Goal: Information Seeking & Learning: Learn about a topic

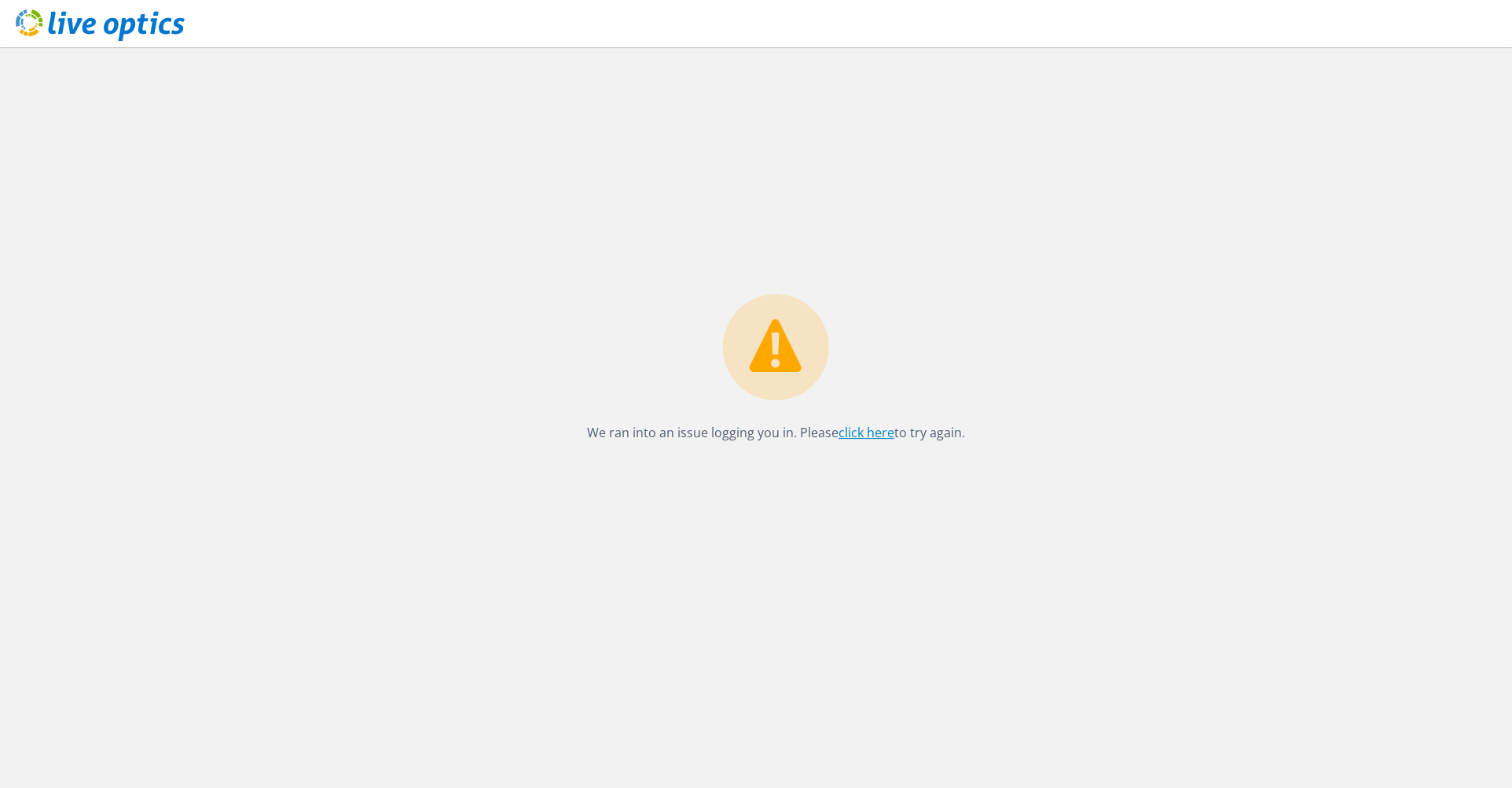
click at [862, 428] on link "click here" at bounding box center [867, 433] width 56 height 18
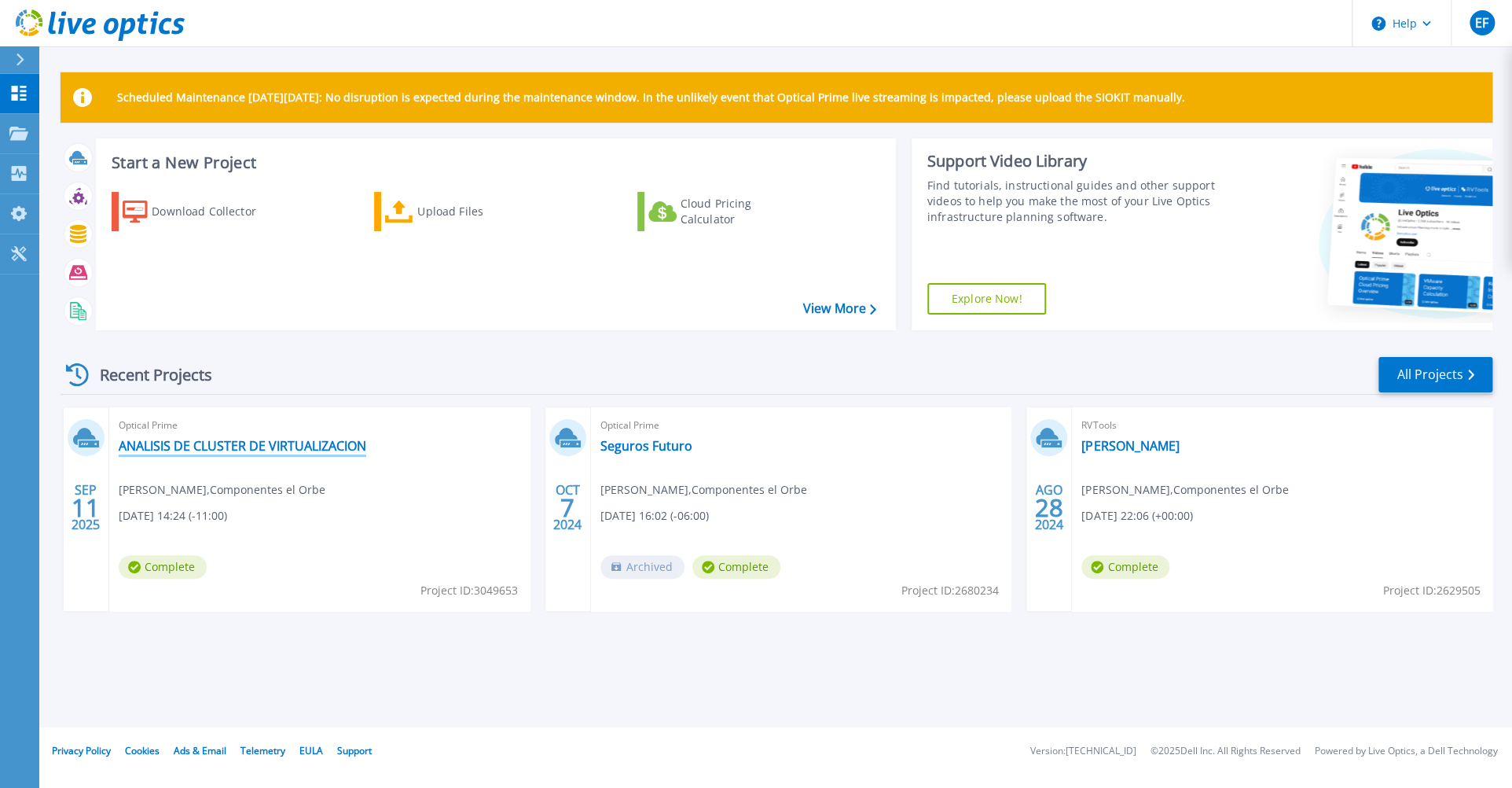
click at [244, 448] on link "ANALISIS DE CLUSTER DE VIRTUALIZACION" at bounding box center [243, 445] width 247 height 16
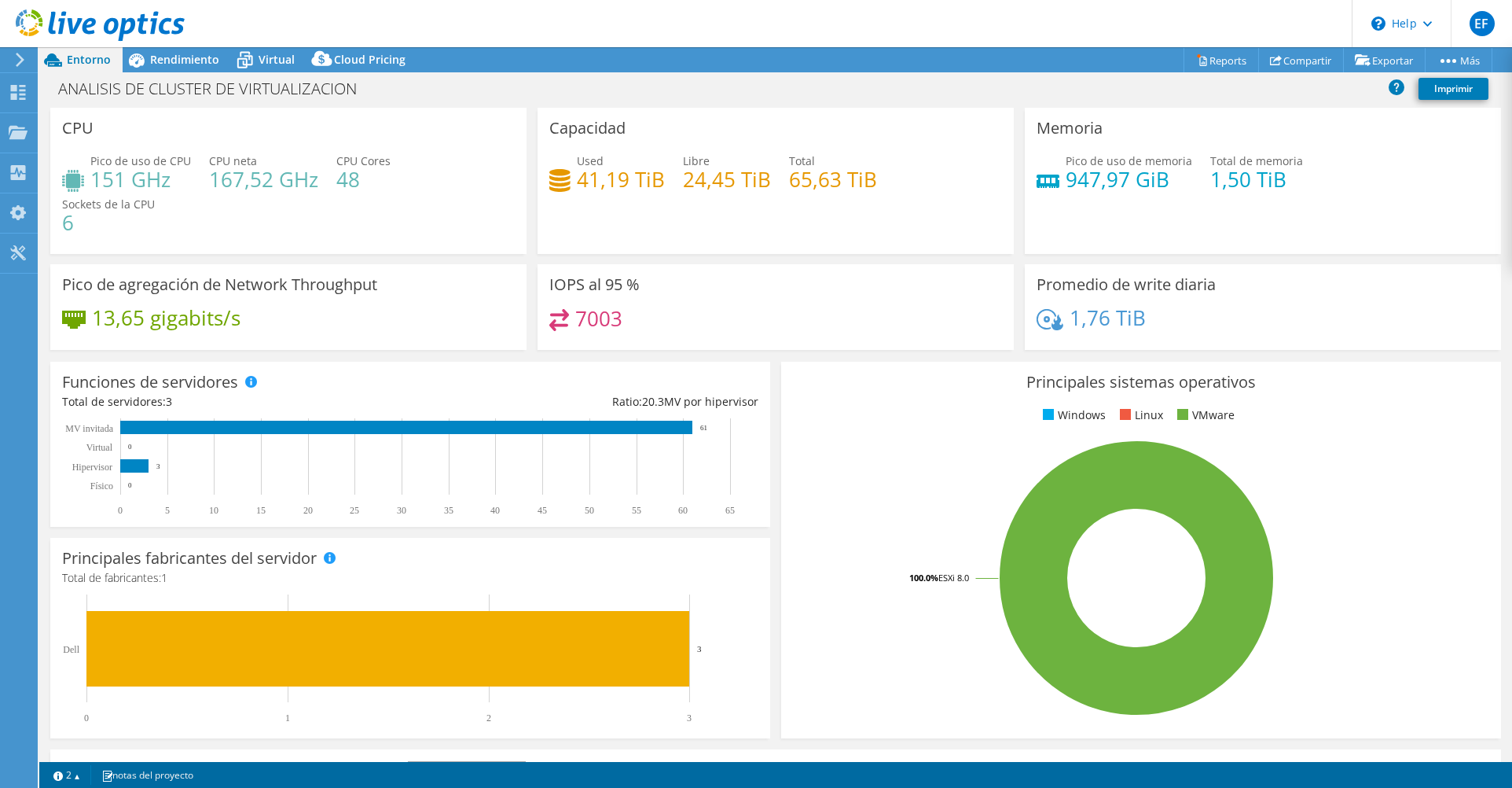
select select "[GEOGRAPHIC_DATA]"
select select "USD"
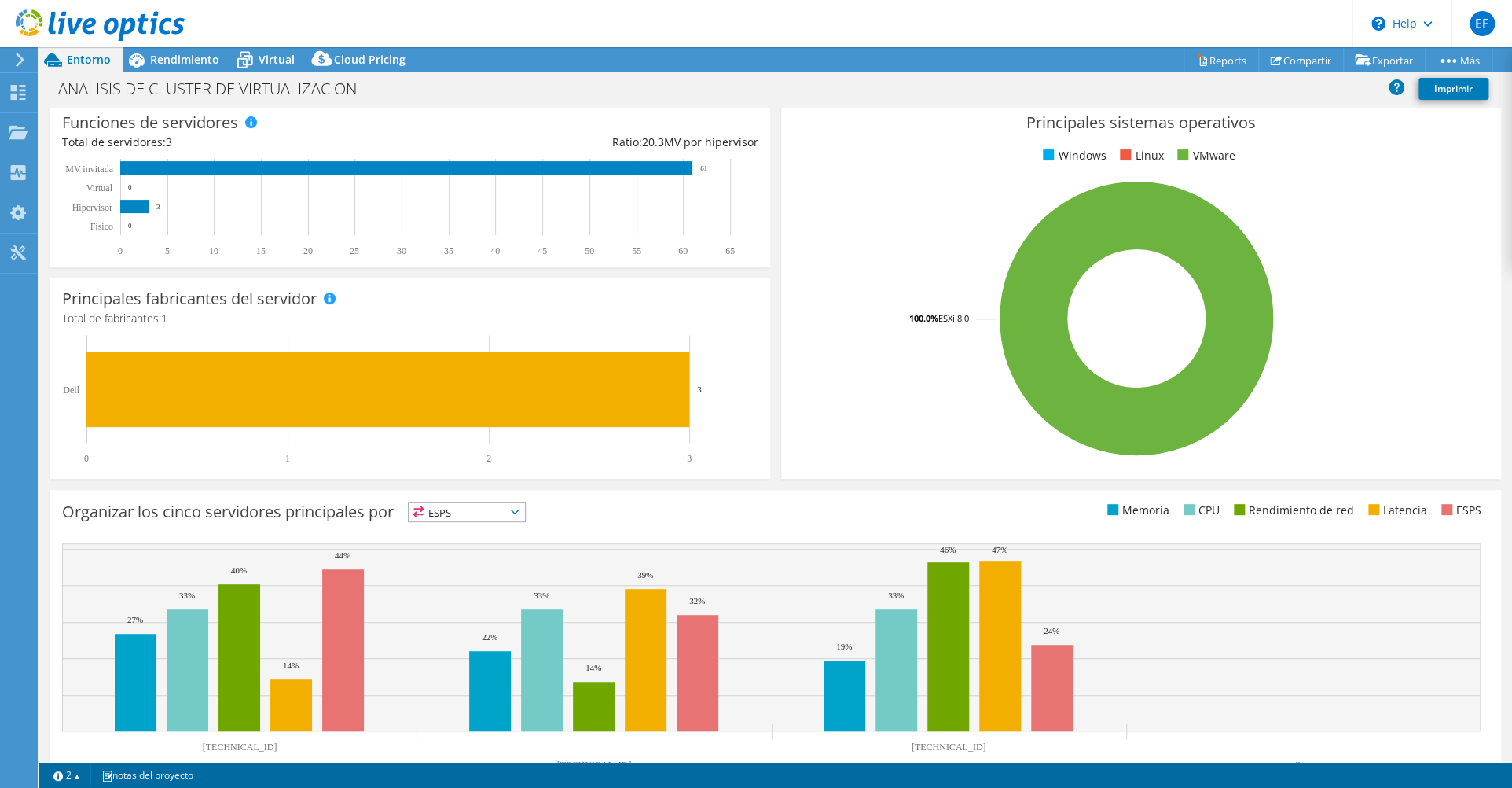
scroll to position [261, 0]
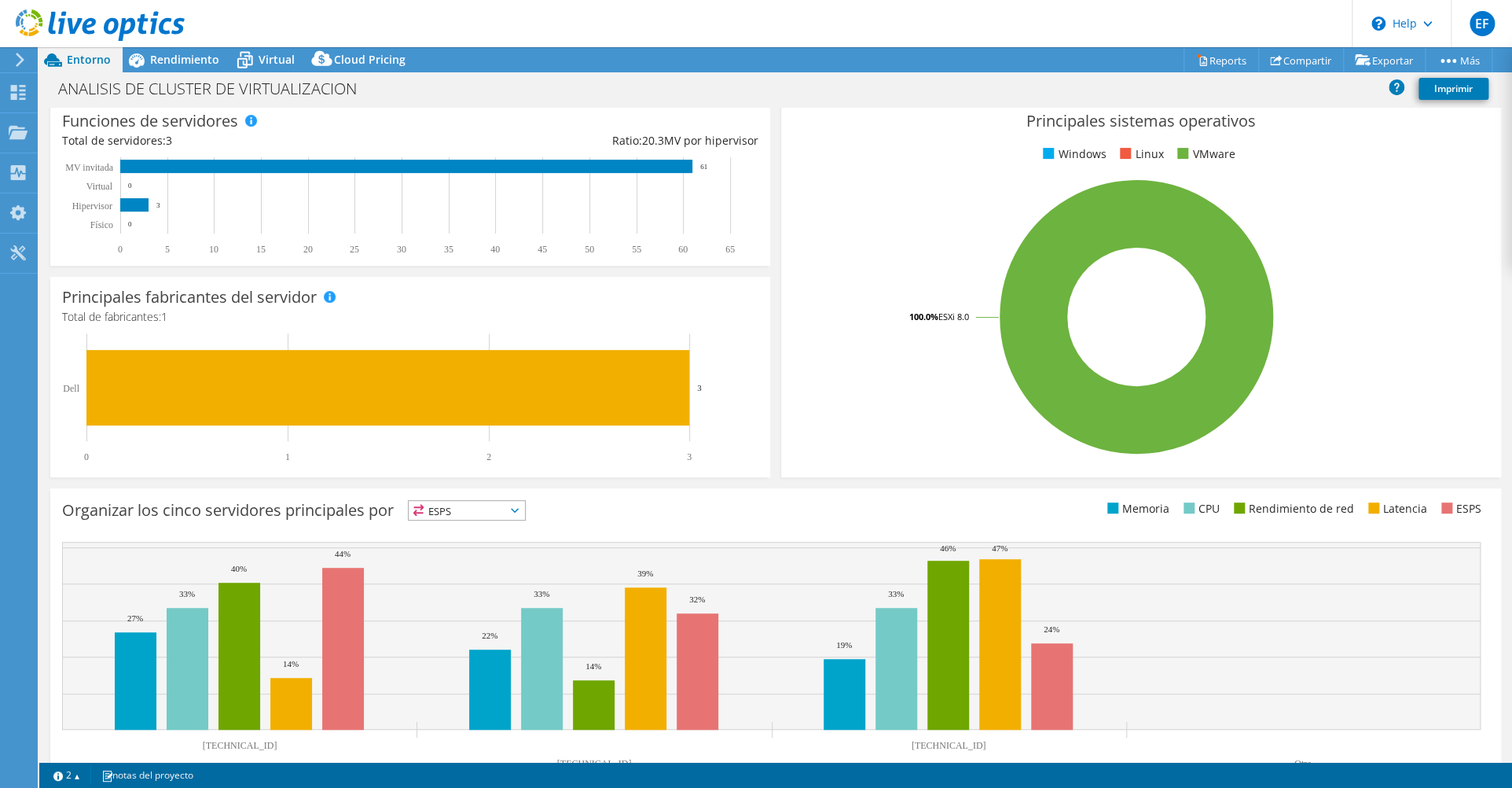
click at [442, 501] on span "ESPS" at bounding box center [467, 510] width 116 height 19
click at [445, 564] on li "CPU" at bounding box center [467, 575] width 116 height 22
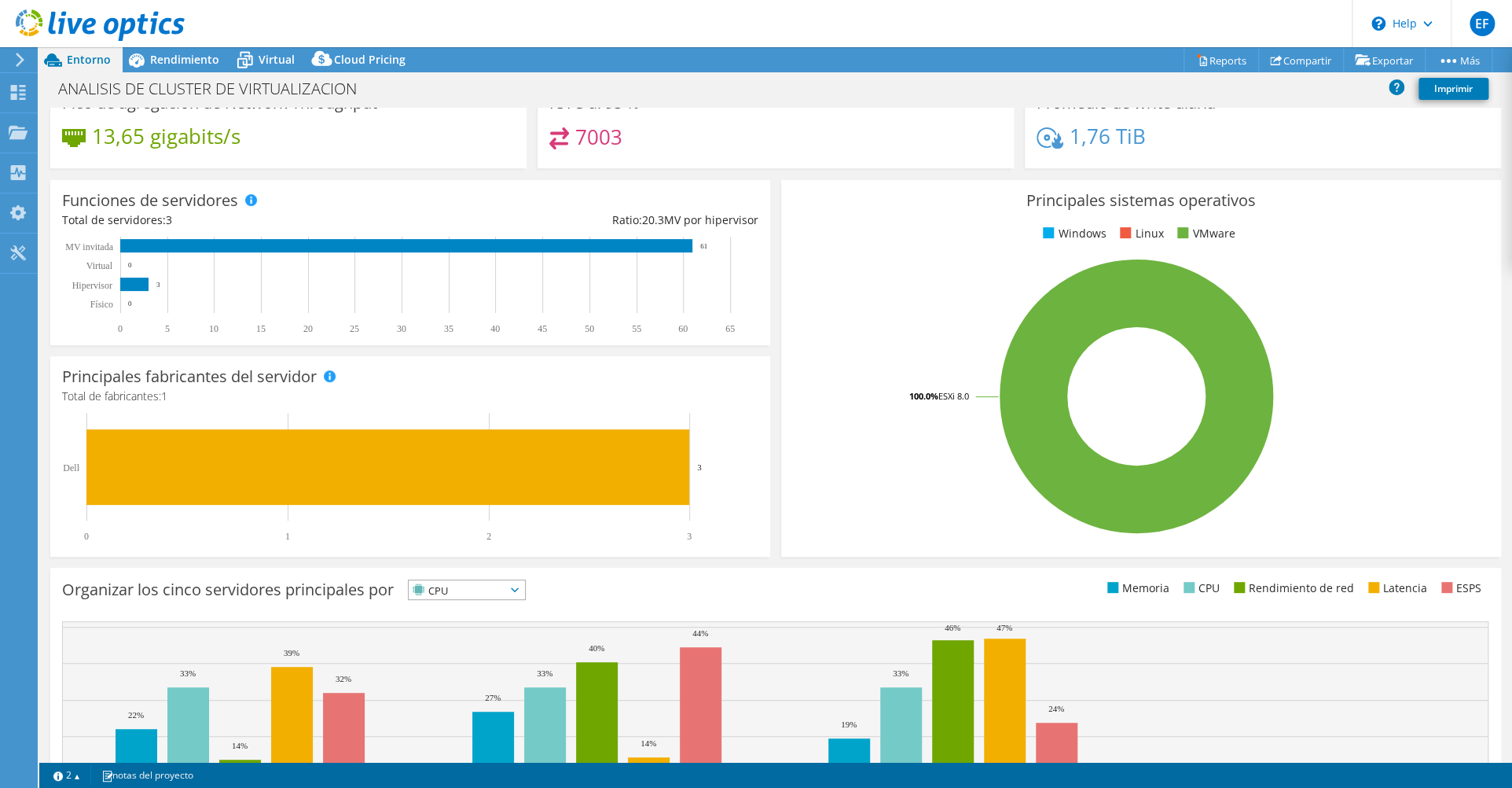
scroll to position [0, 0]
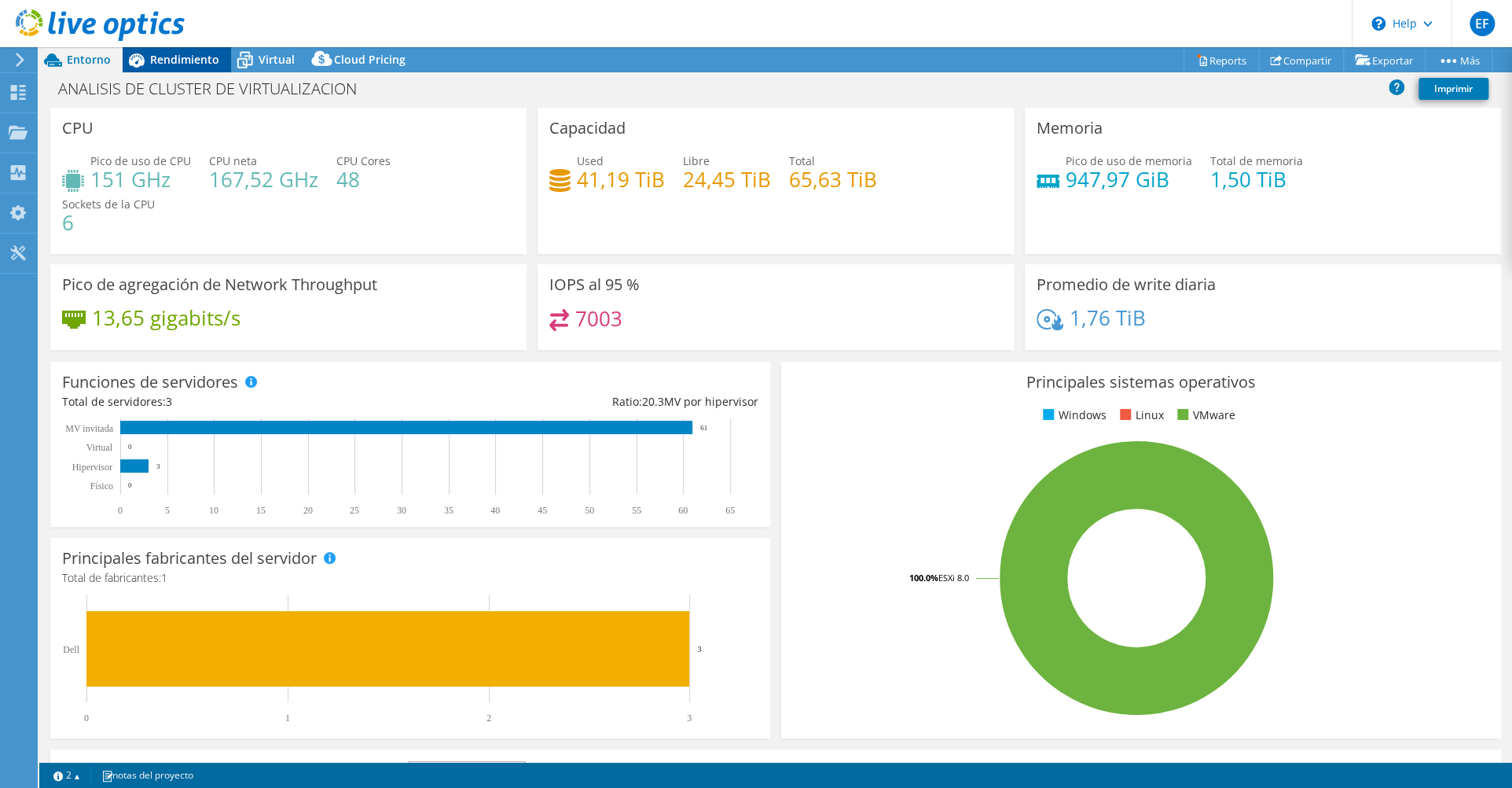
click at [186, 69] on div "Rendimiento" at bounding box center [177, 60] width 109 height 26
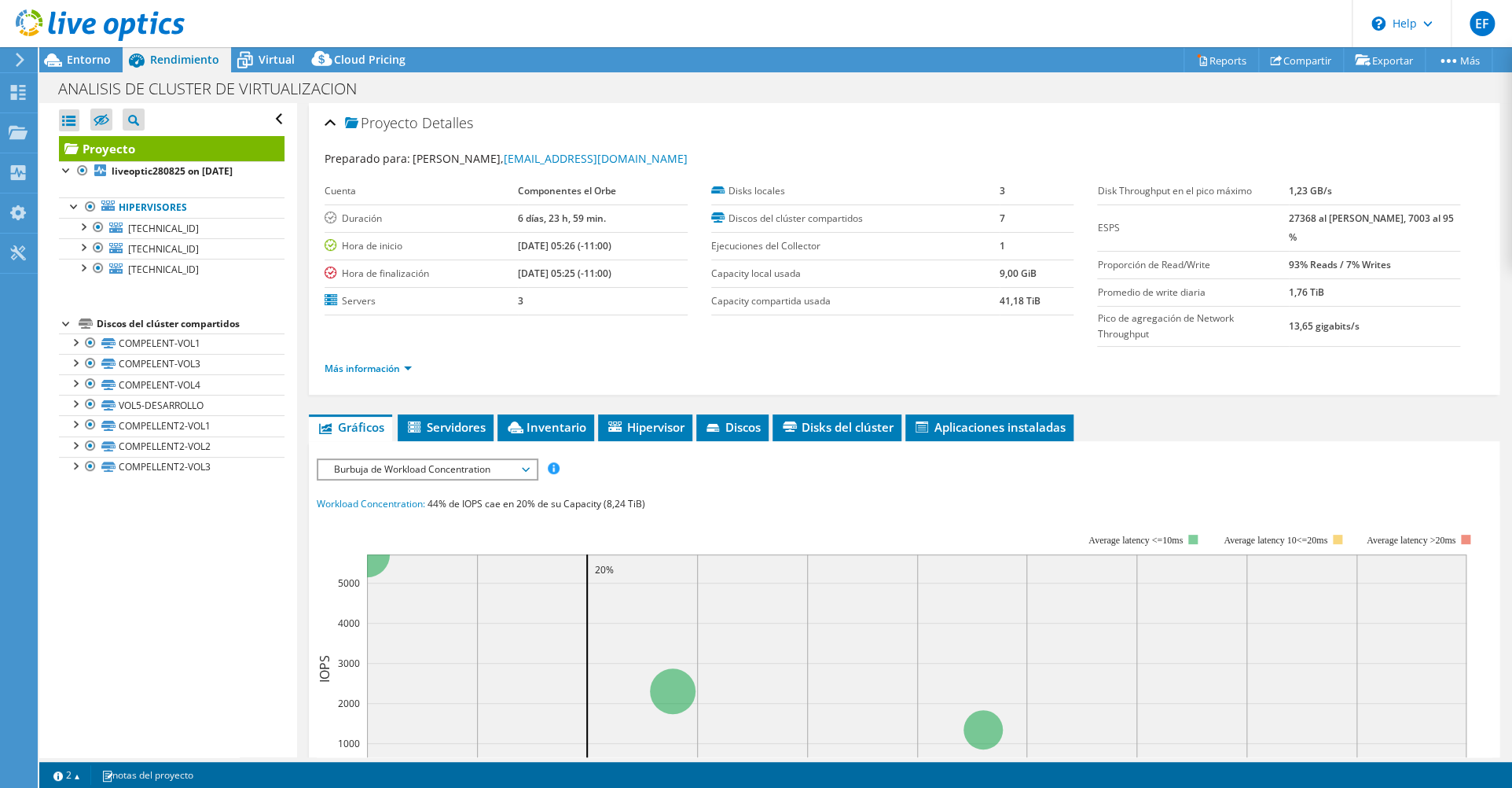
click at [509, 458] on div "ESPS Disk Throughput Tamaño de E/S Latencia Profundidad de la cola Porcentaje d…" at bounding box center [904, 749] width 1174 height 582
click at [509, 460] on span "Burbuja de Workload Concentration" at bounding box center [427, 469] width 202 height 19
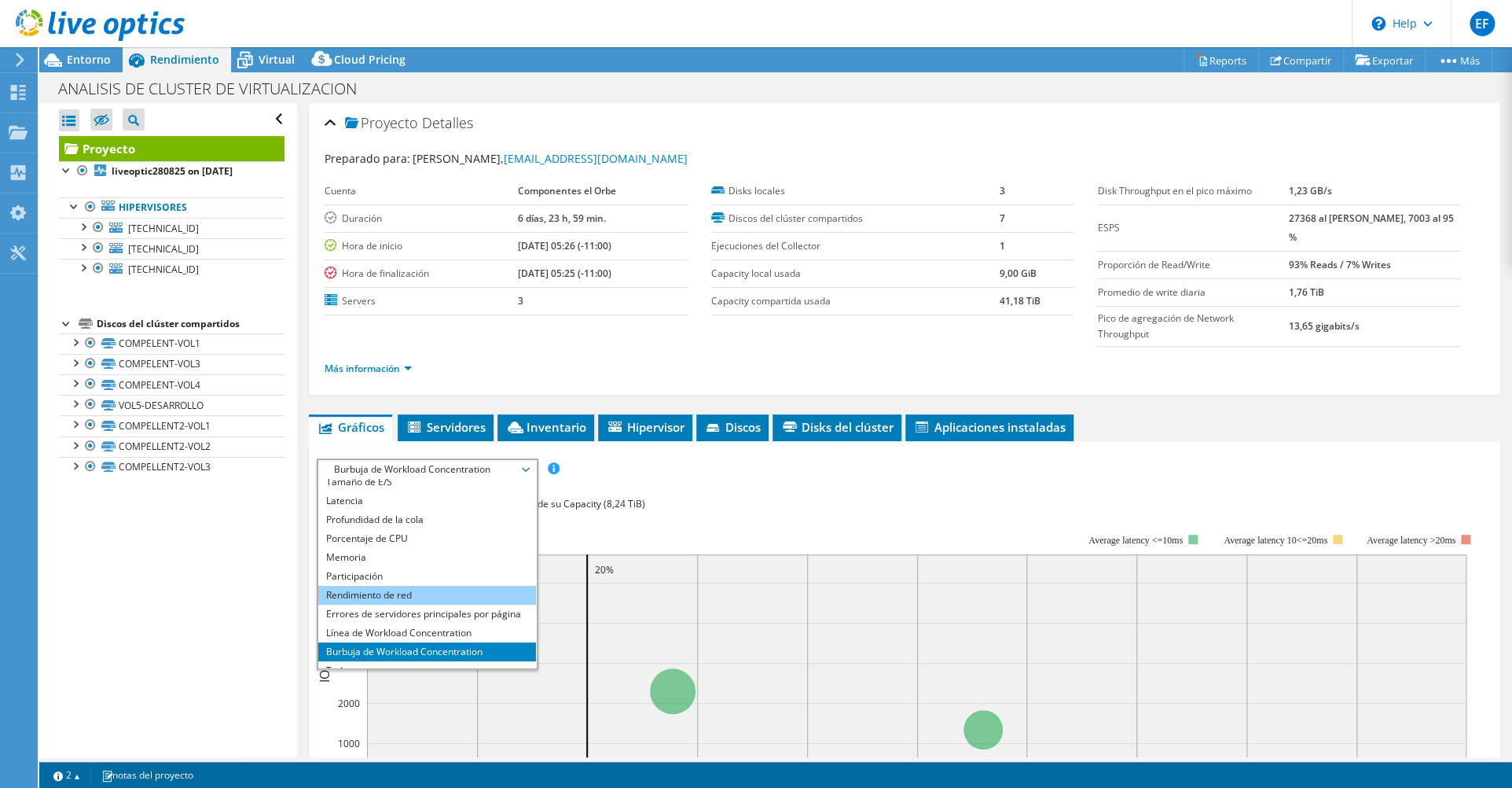
scroll to position [57, 0]
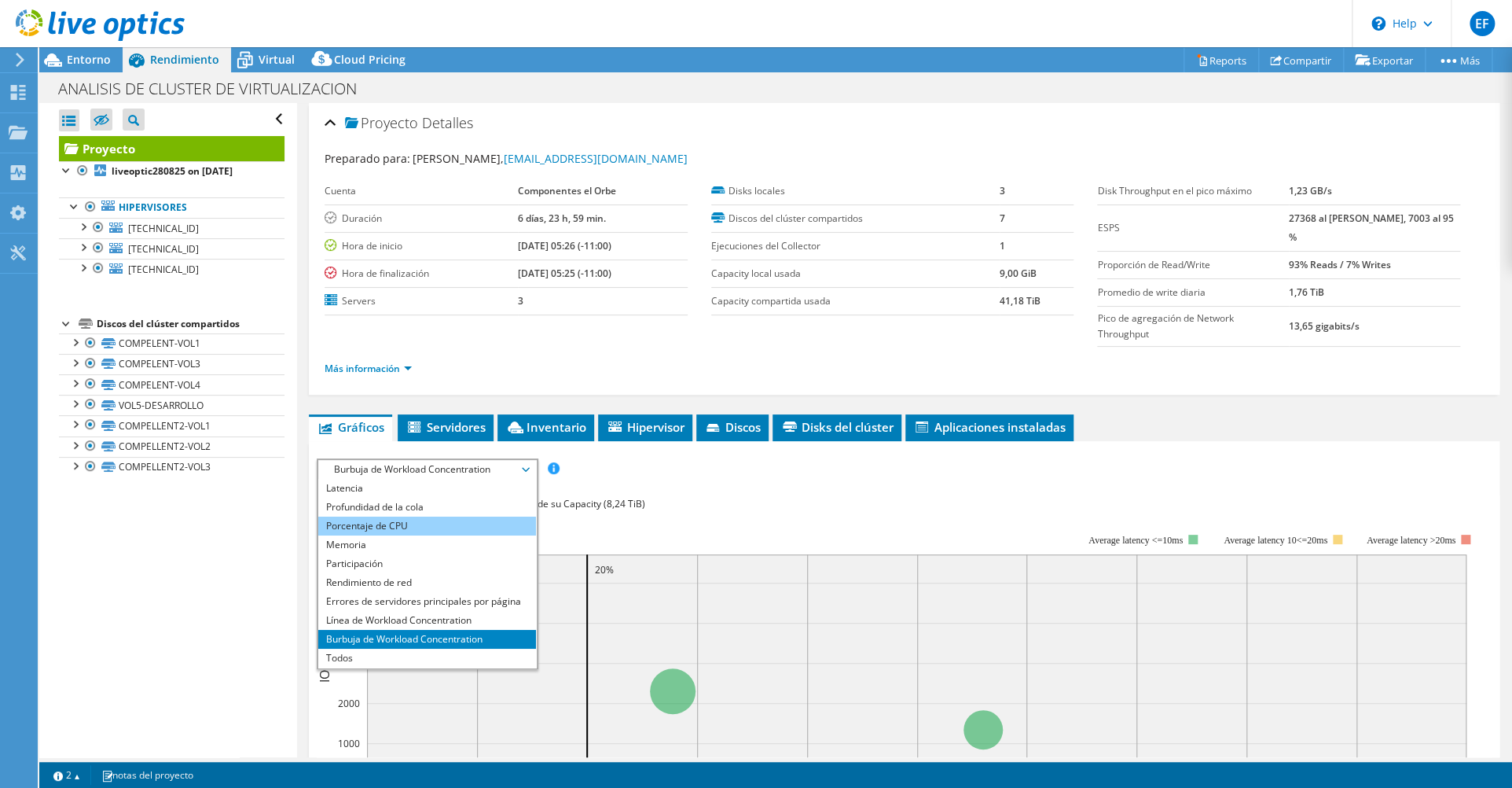
click at [405, 517] on li "Porcentaje de CPU" at bounding box center [427, 526] width 218 height 19
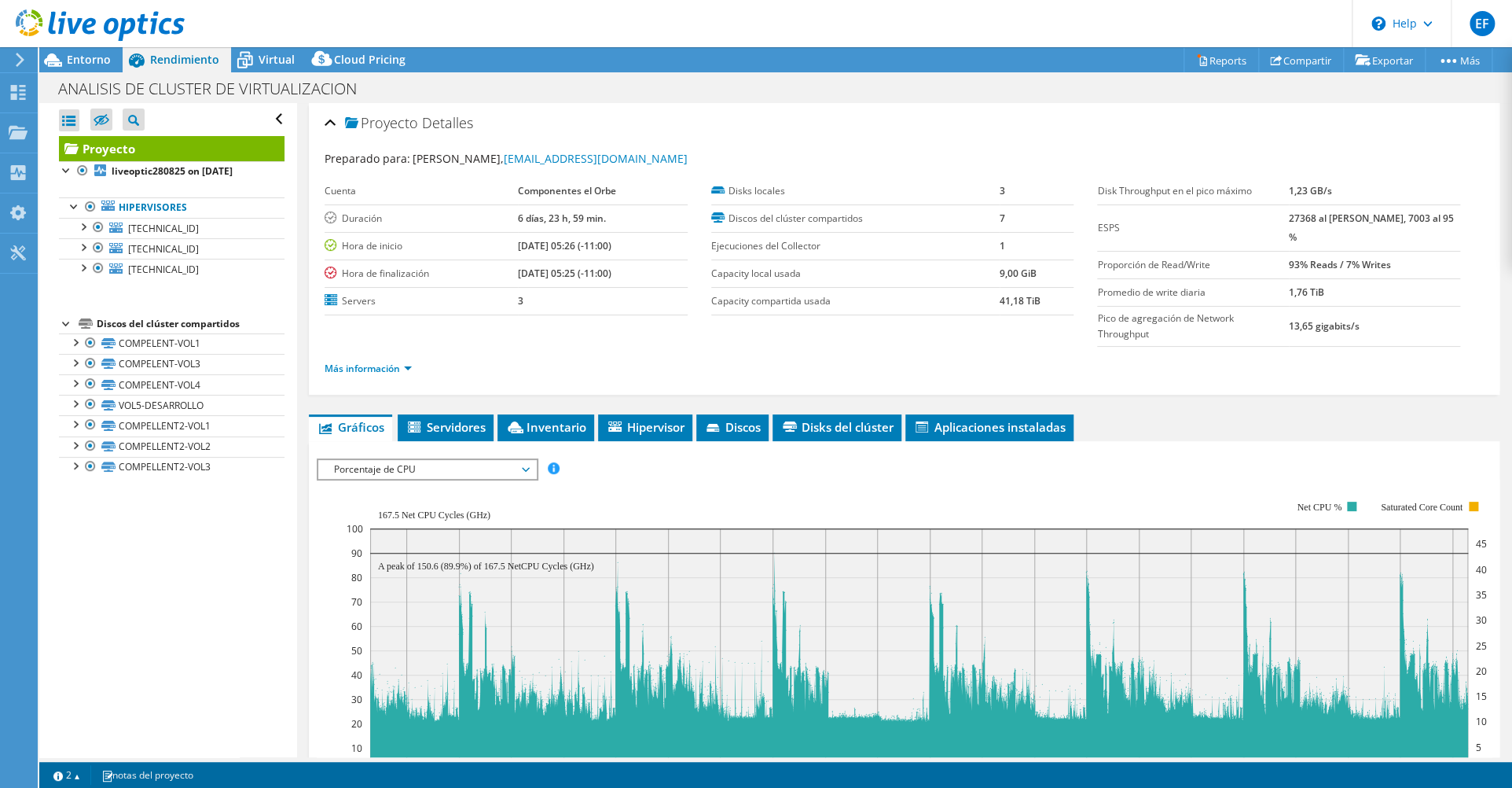
scroll to position [238, 0]
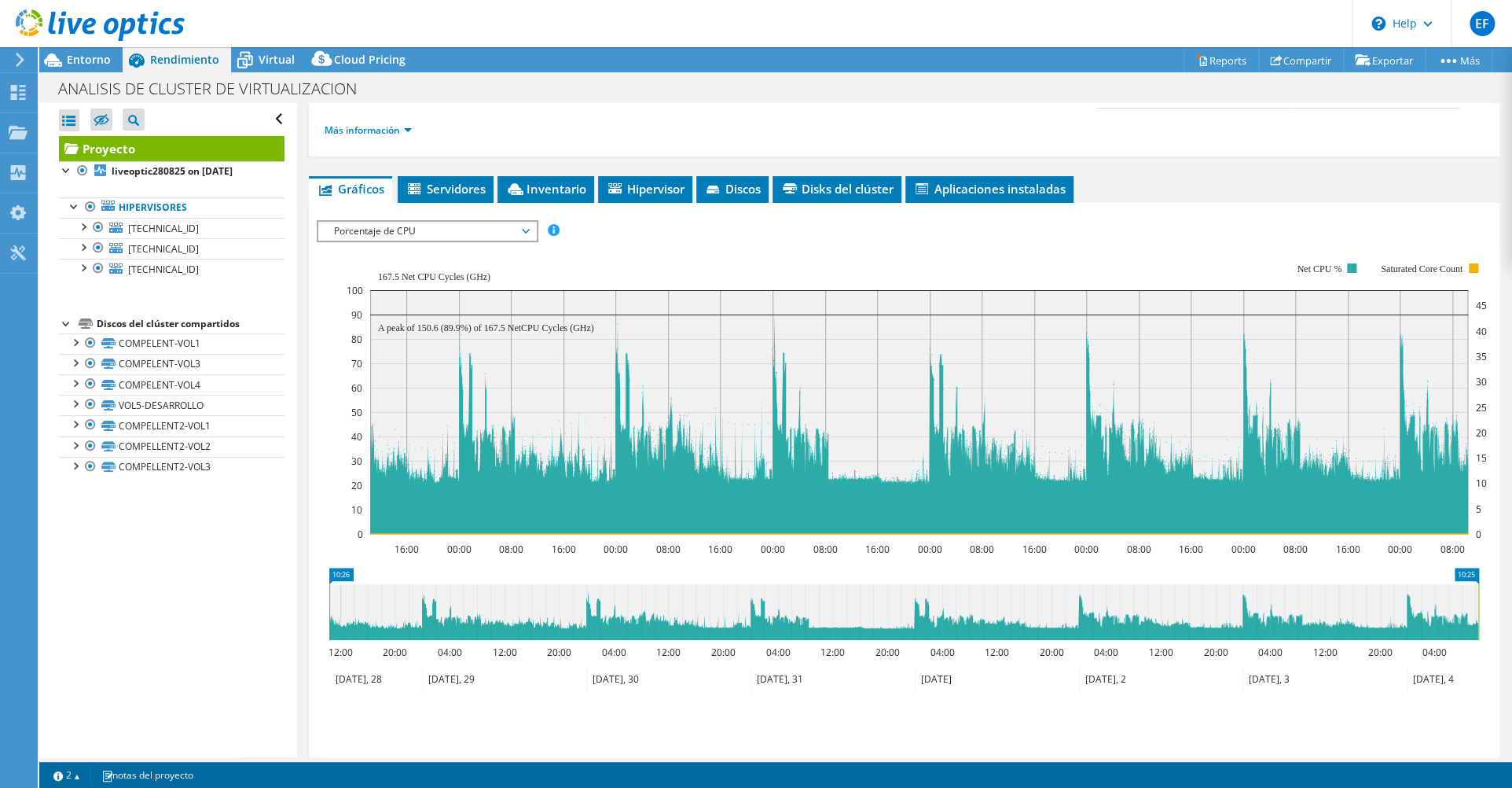
click at [510, 703] on ul "Guardar zoom" at bounding box center [900, 725] width 1167 height 45
click at [459, 180] on span "Servidores" at bounding box center [445, 188] width 80 height 16
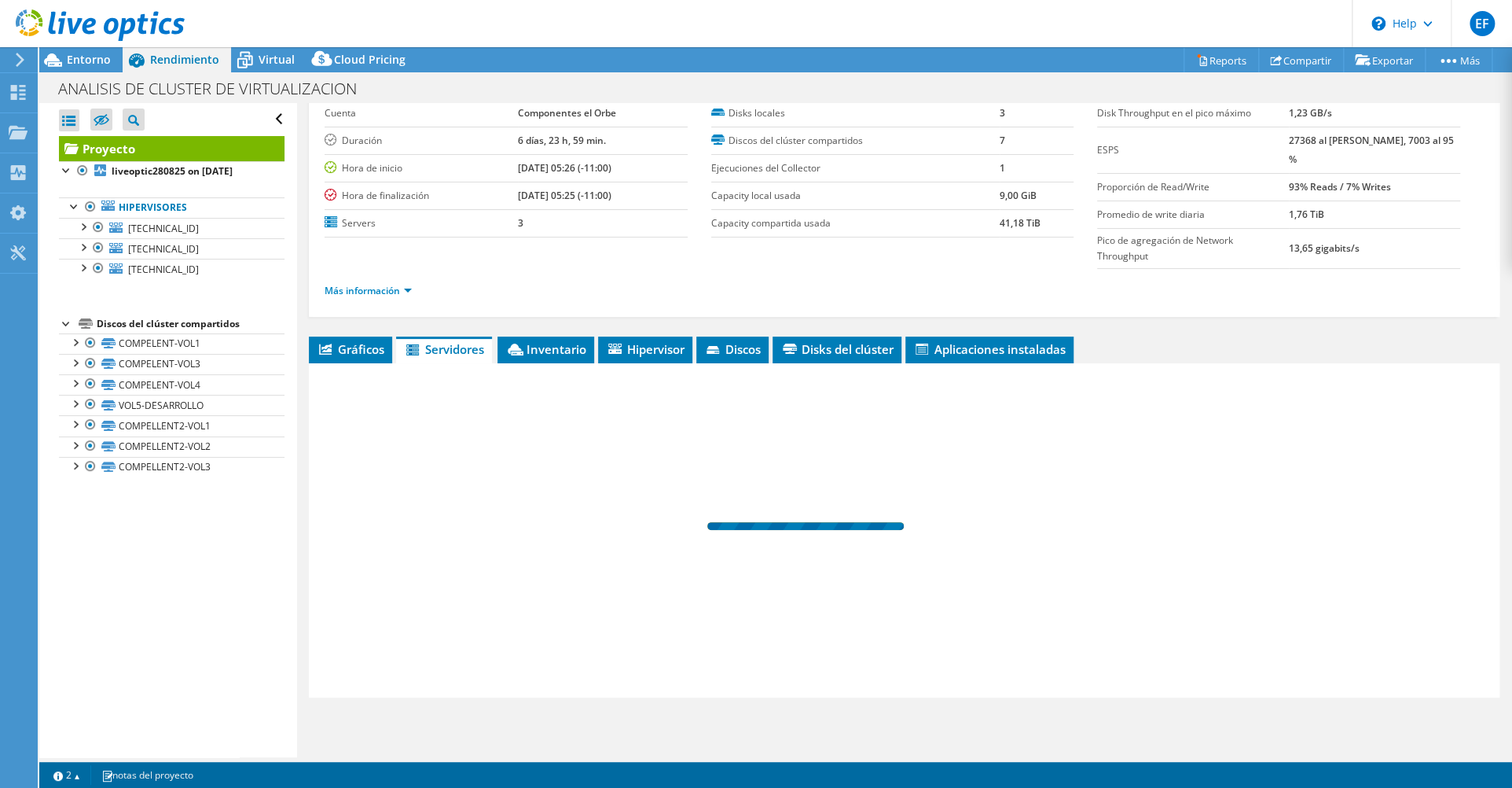
scroll to position [45, 0]
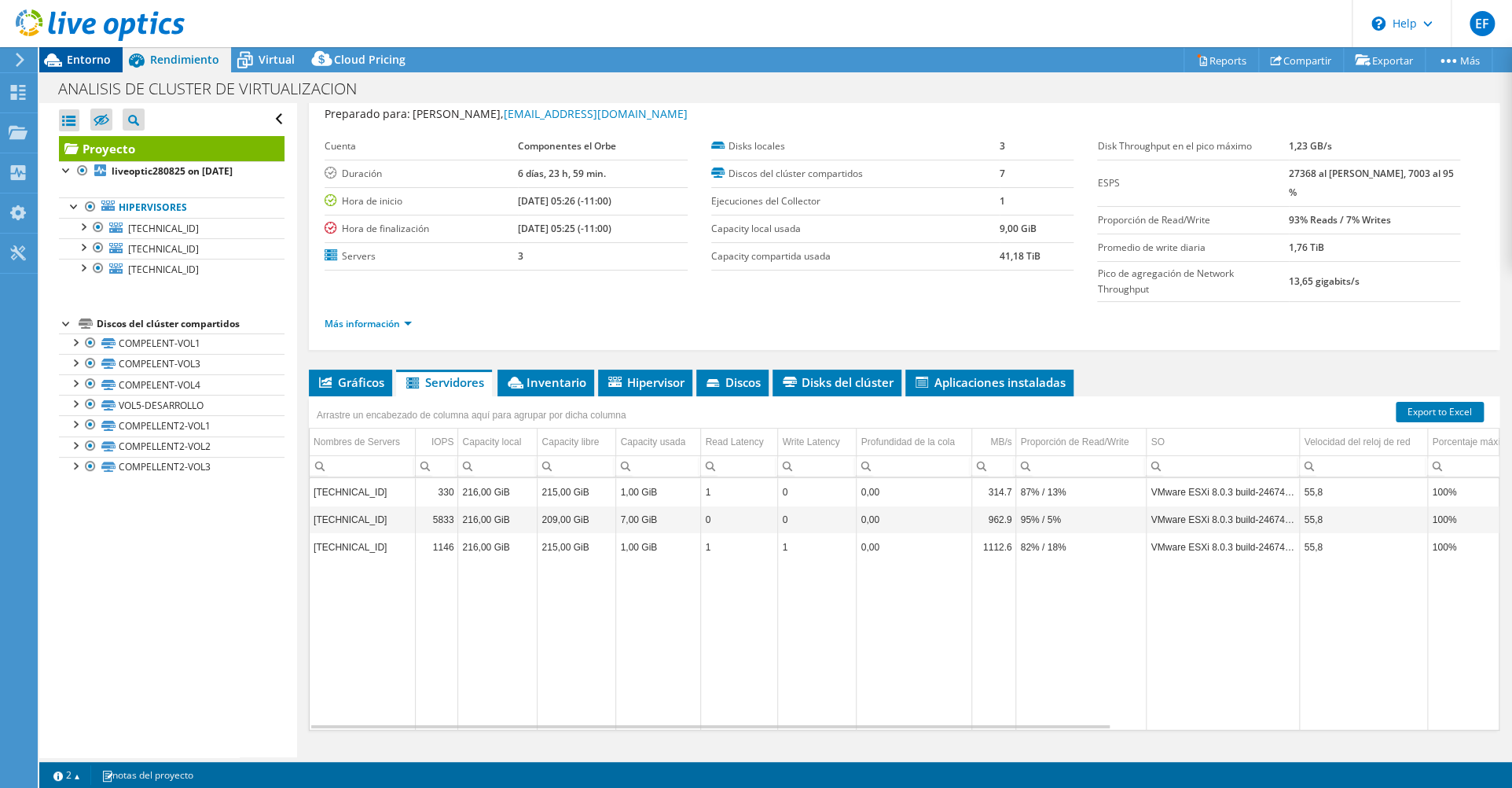
click at [110, 56] on div "Entorno" at bounding box center [81, 60] width 83 height 26
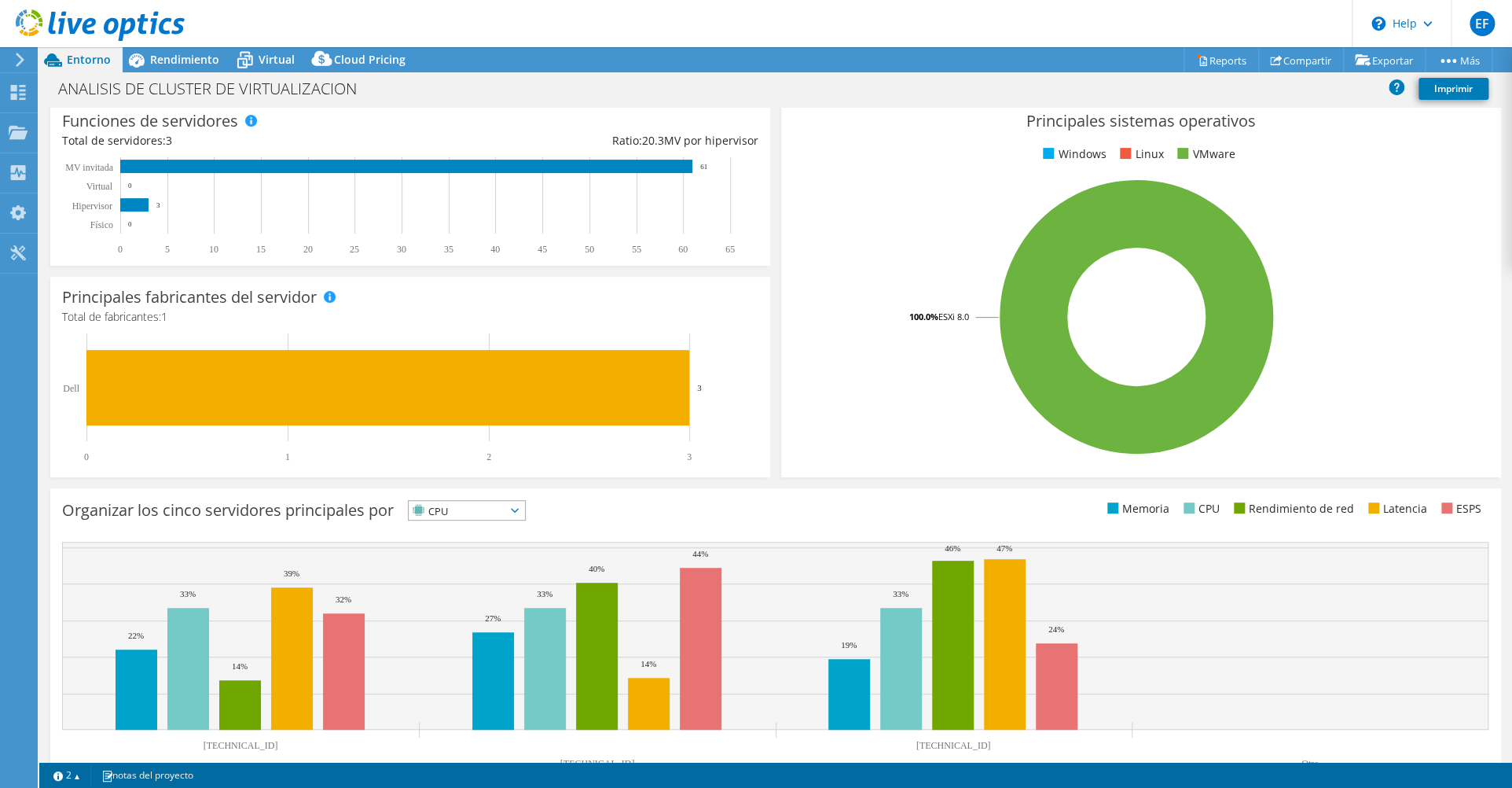
scroll to position [0, 0]
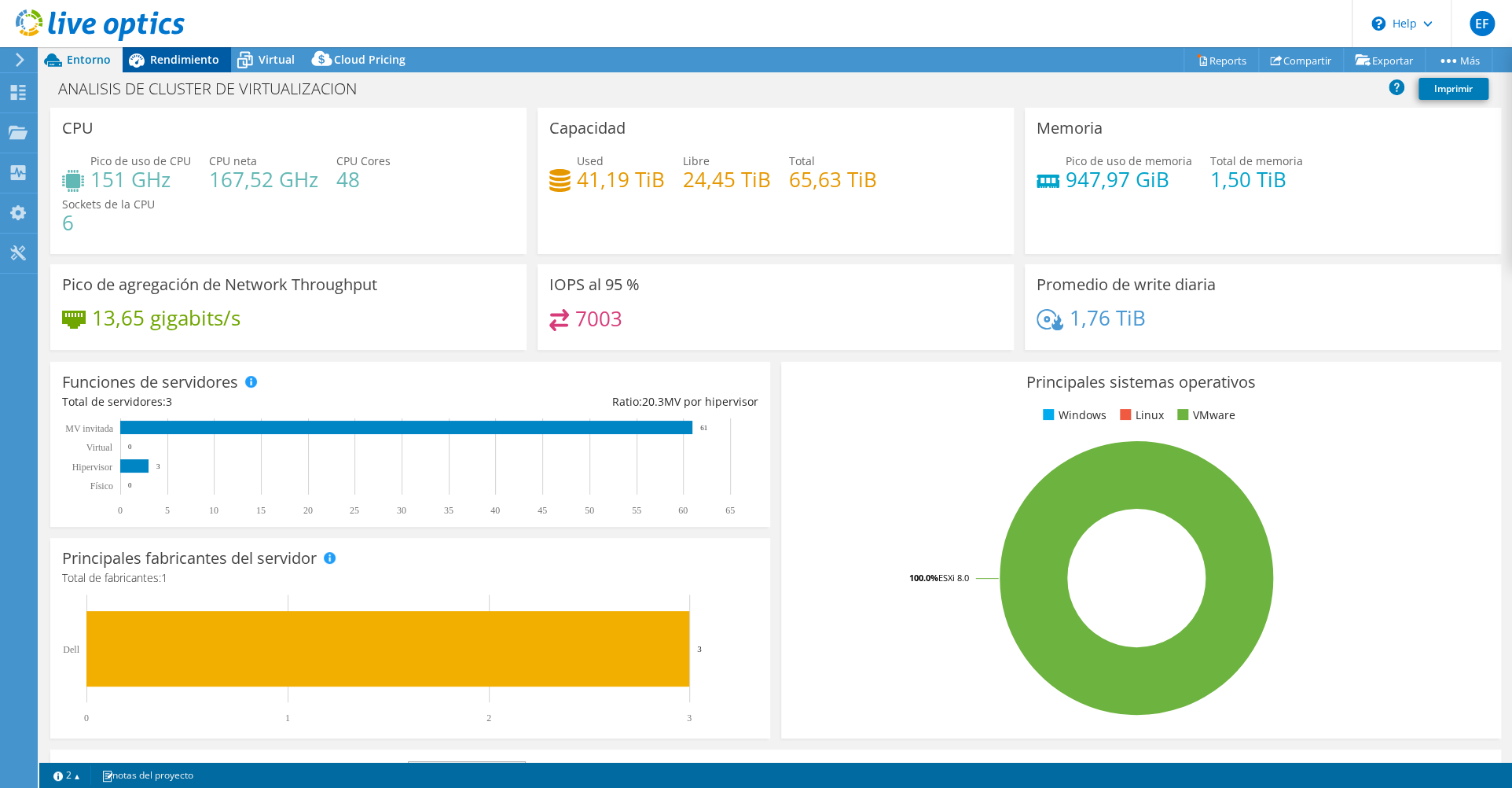
click at [184, 61] on span "Rendimiento" at bounding box center [184, 59] width 69 height 15
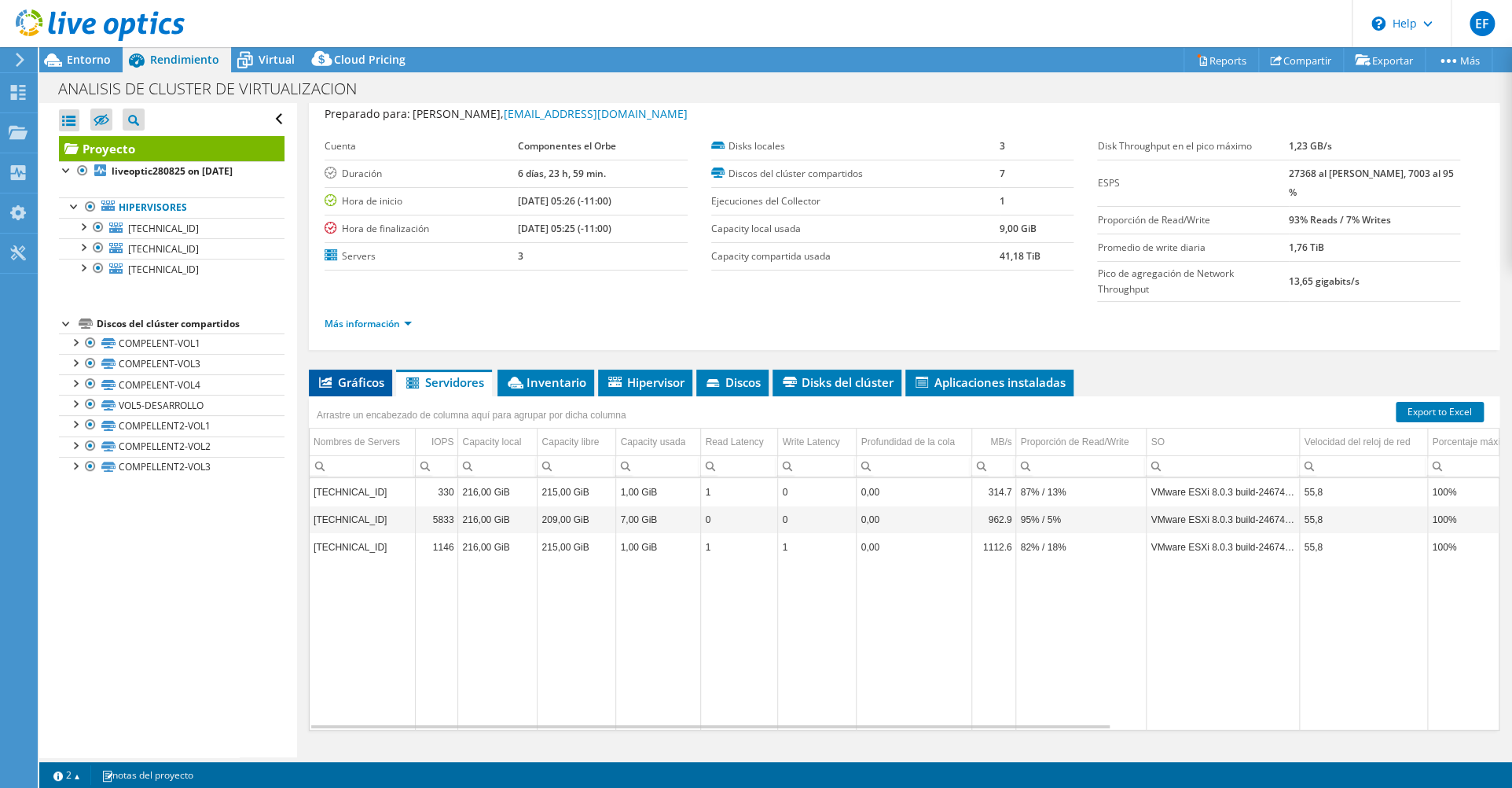
click at [351, 374] on span "Gráficos" at bounding box center [350, 382] width 68 height 16
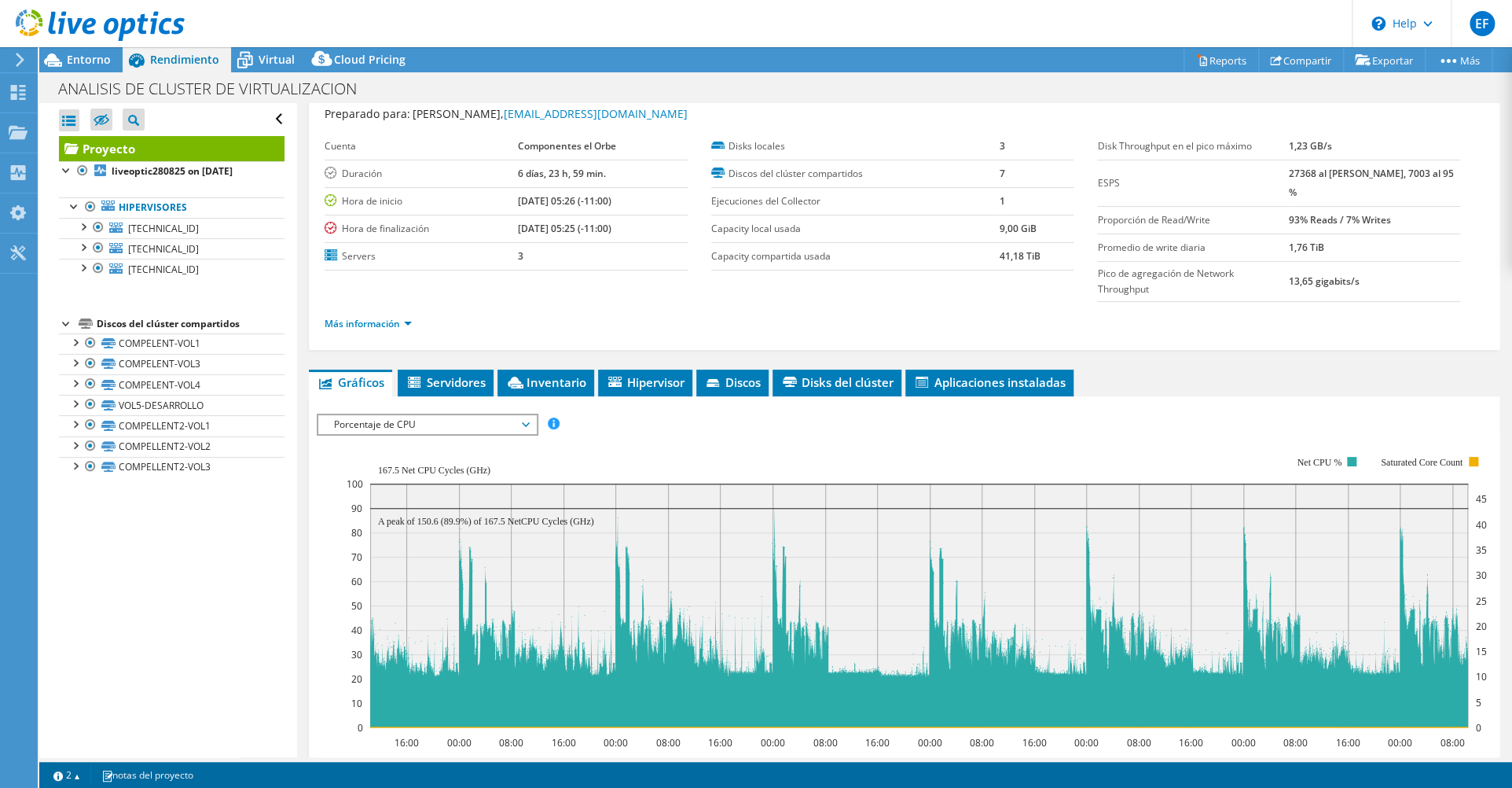
click at [487, 415] on span "Porcentaje de CPU" at bounding box center [427, 425] width 202 height 19
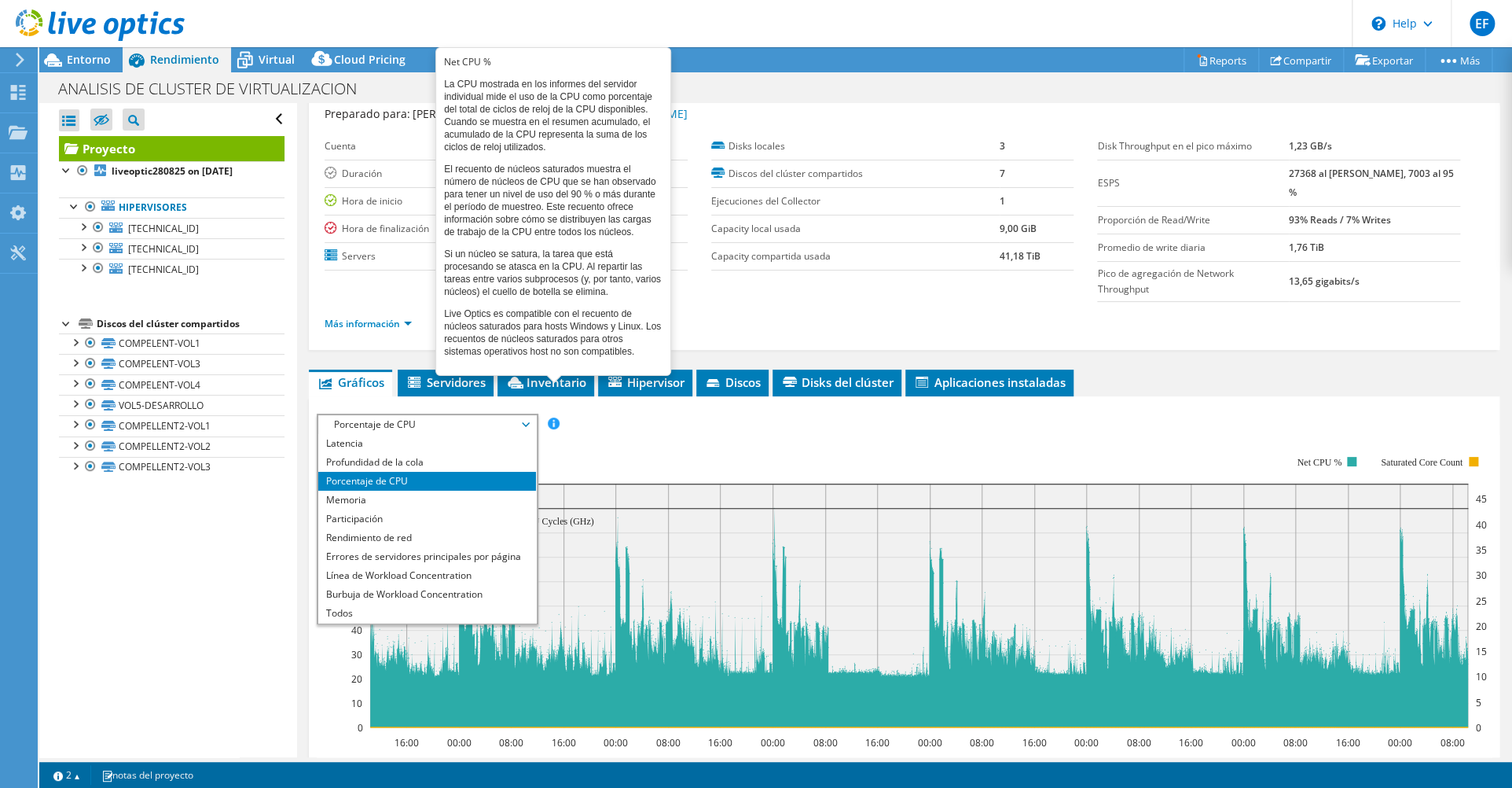
click at [557, 418] on span at bounding box center [553, 423] width 11 height 11
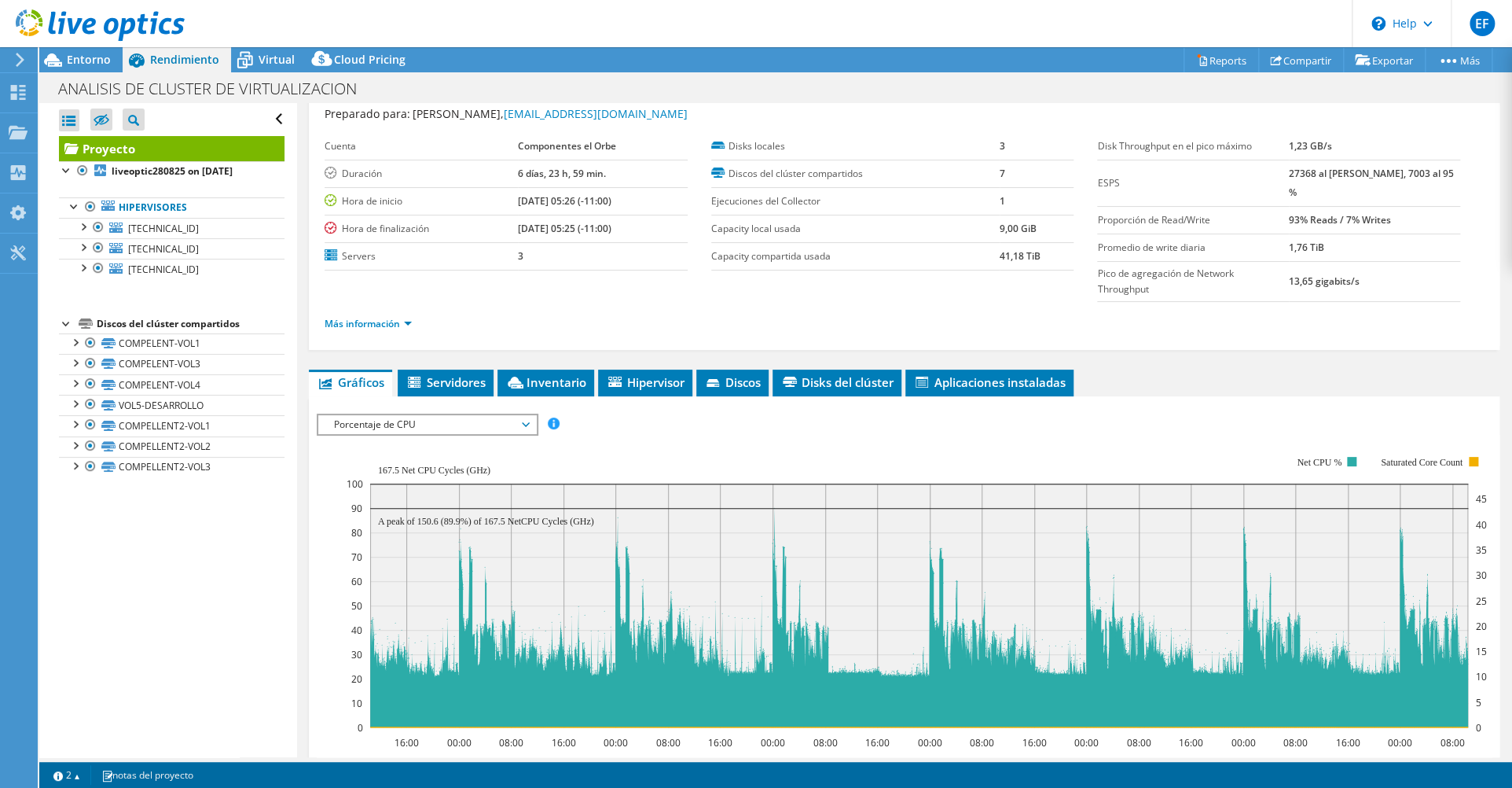
click at [510, 415] on span "Porcentaje de CPU" at bounding box center [427, 425] width 202 height 19
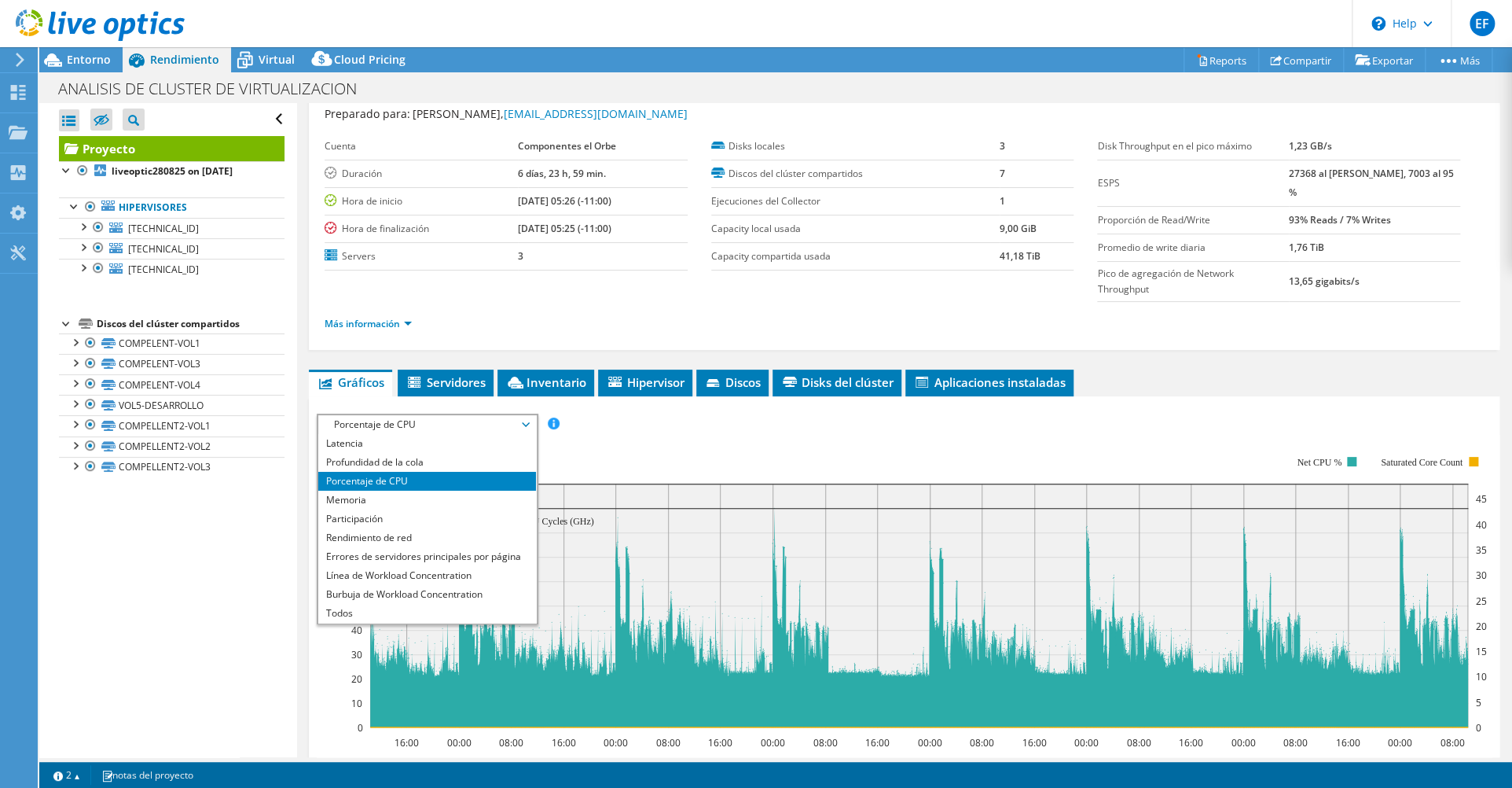
click at [410, 415] on span "Porcentaje de CPU" at bounding box center [427, 425] width 202 height 19
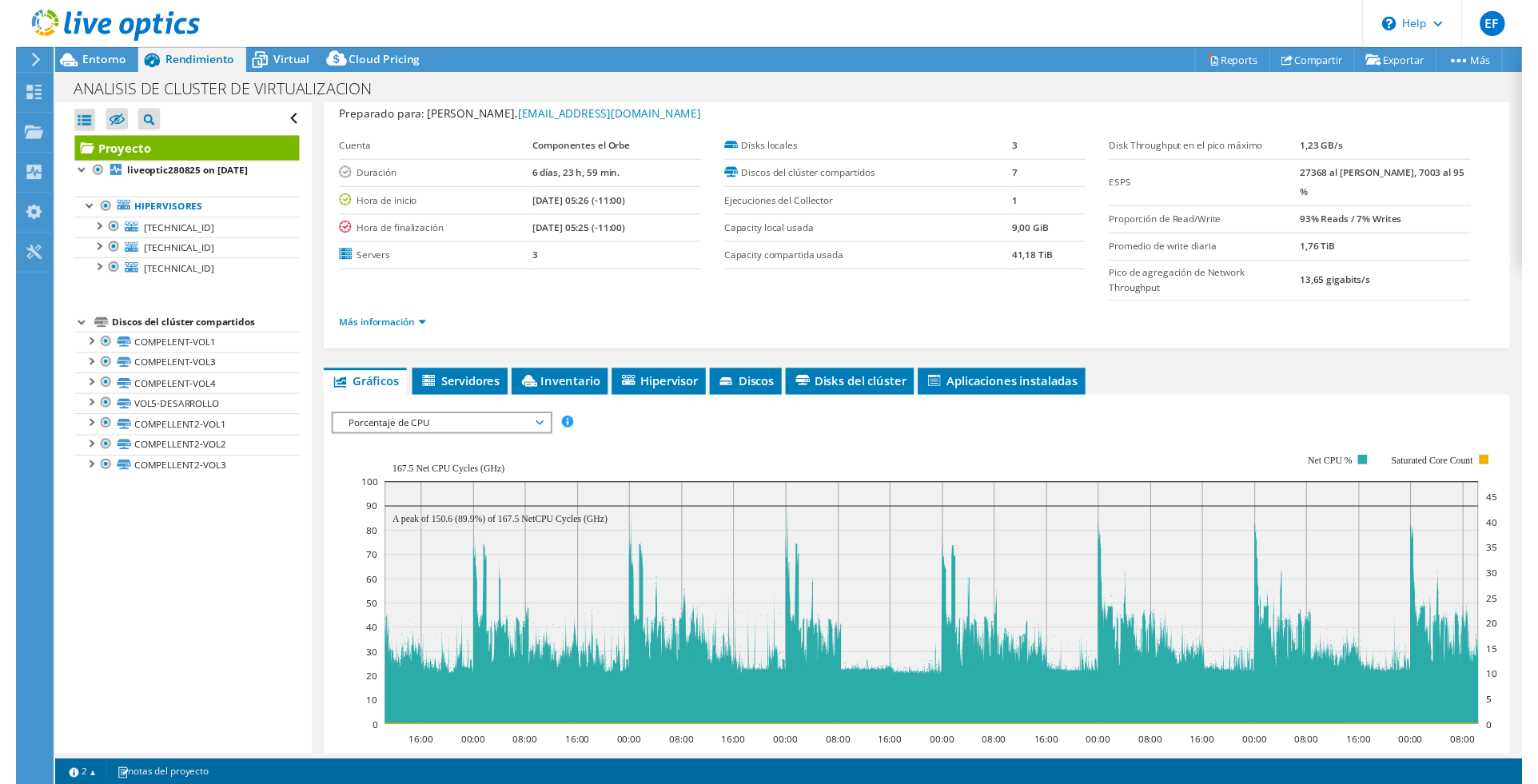
scroll to position [207, 0]
